Goal: Find specific page/section: Find specific page/section

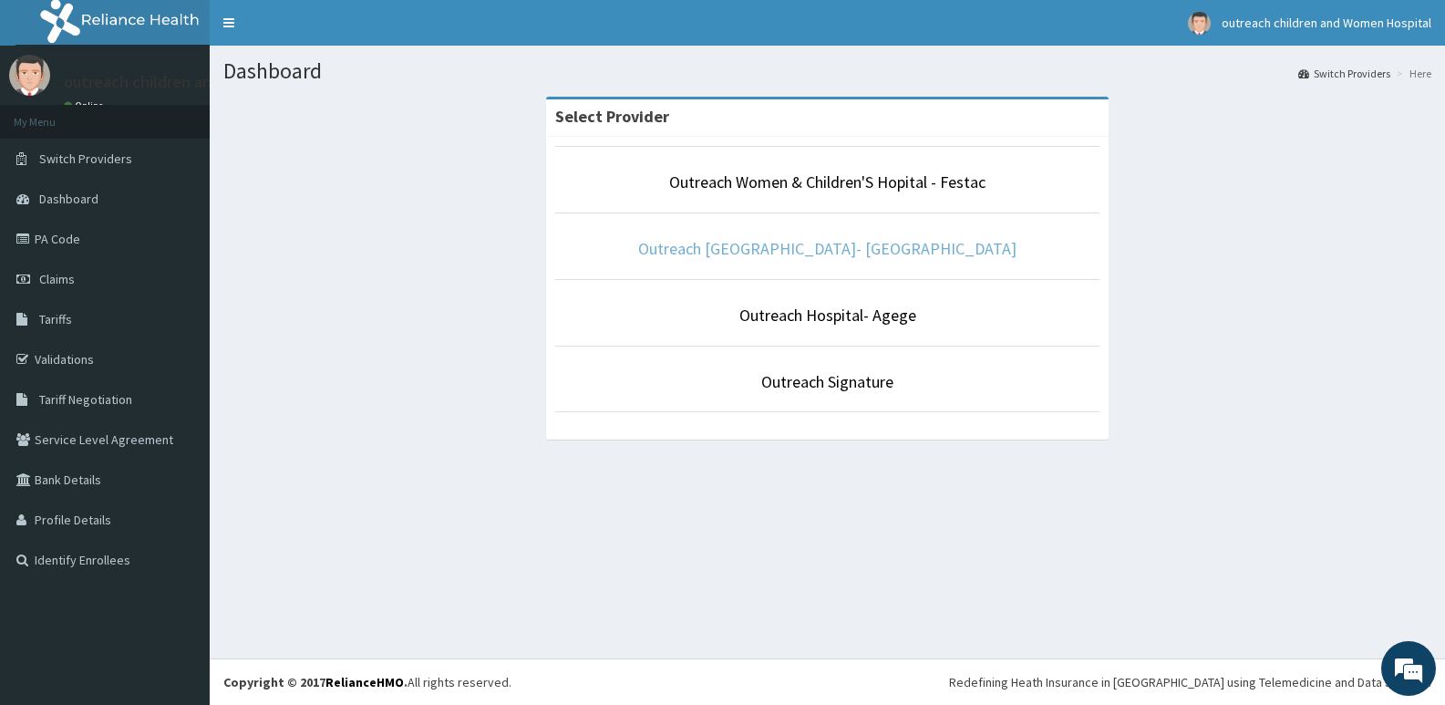
click at [886, 244] on link "Outreach [GEOGRAPHIC_DATA]- [GEOGRAPHIC_DATA]" at bounding box center [827, 248] width 378 height 21
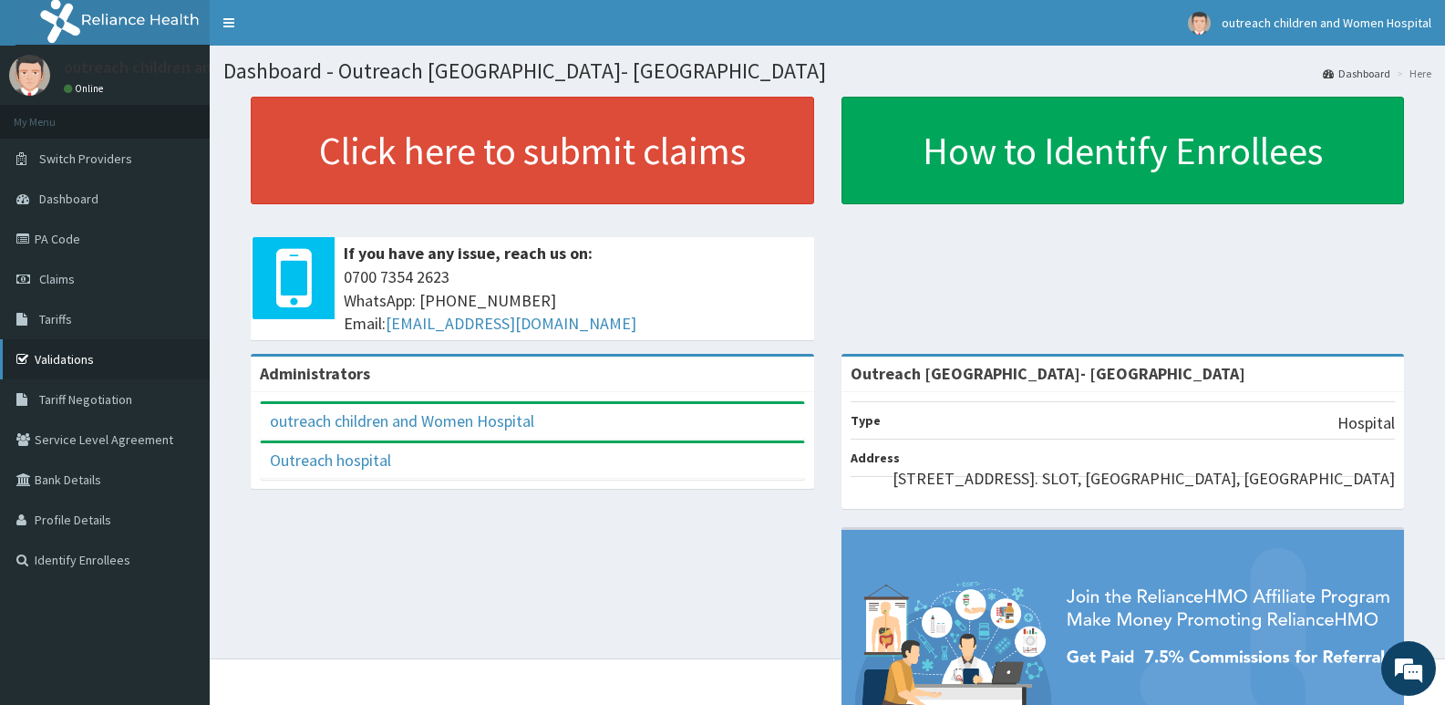
click at [94, 362] on link "Validations" at bounding box center [105, 359] width 210 height 40
